Goal: Task Accomplishment & Management: Use online tool/utility

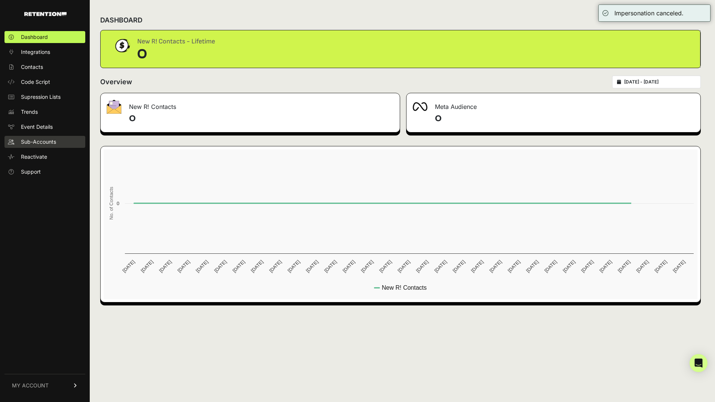
click at [41, 146] on link "Sub-Accounts" at bounding box center [44, 142] width 81 height 12
click at [42, 140] on span "Sub-Accounts" at bounding box center [38, 141] width 35 height 7
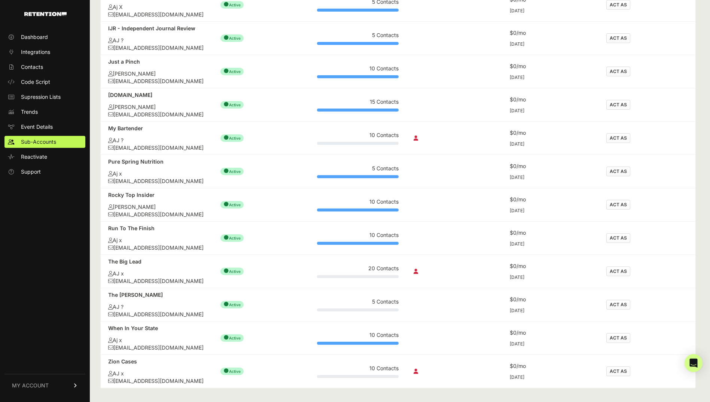
scroll to position [477, 0]
click at [623, 334] on button "ACT AS" at bounding box center [618, 338] width 24 height 10
